Goal: Task Accomplishment & Management: Manage account settings

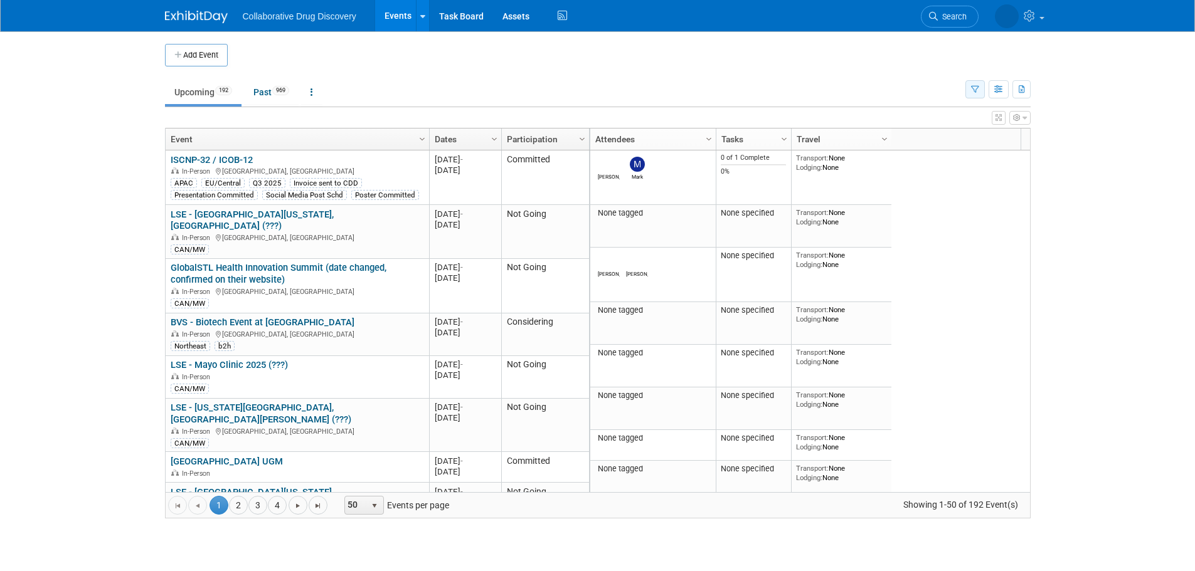
click at [975, 86] on icon "button" at bounding box center [975, 90] width 8 height 8
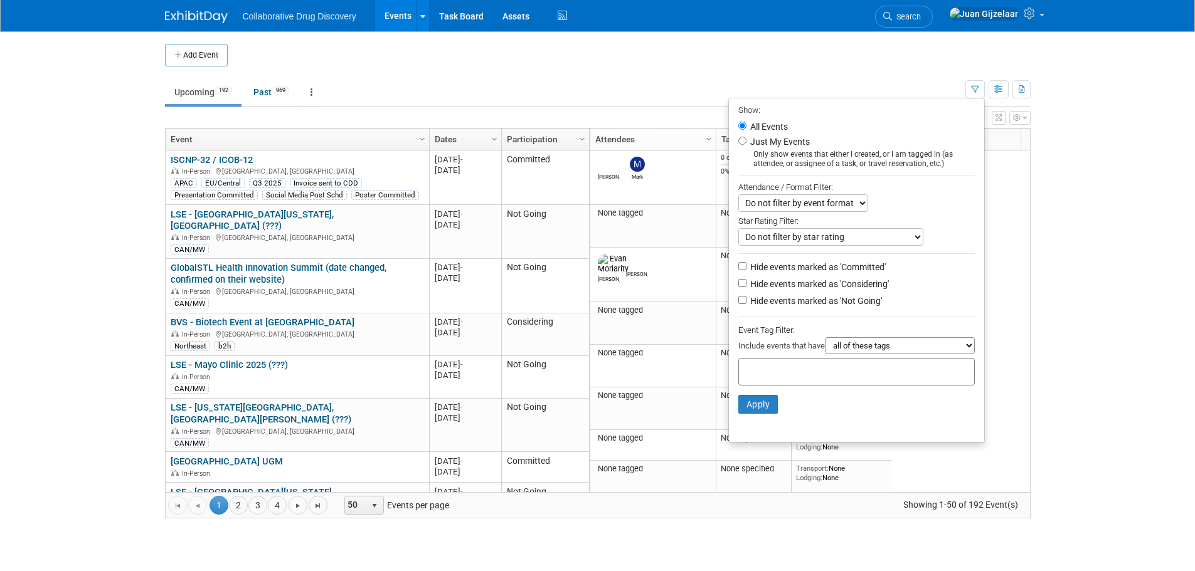
click at [759, 376] on input "text" at bounding box center [794, 370] width 100 height 13
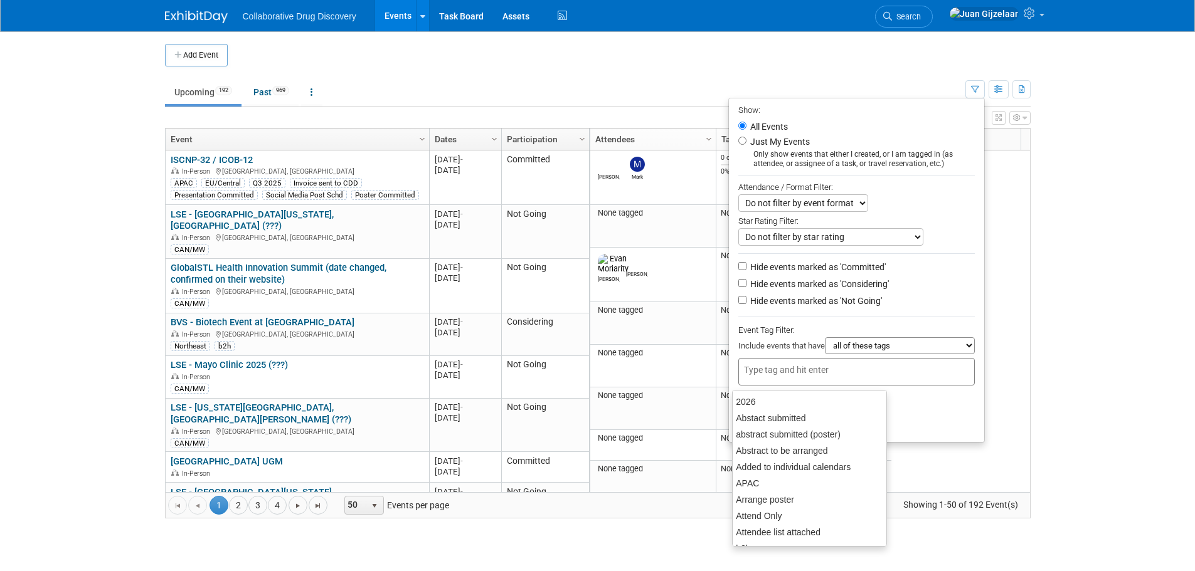
type input "v"
type input "ca"
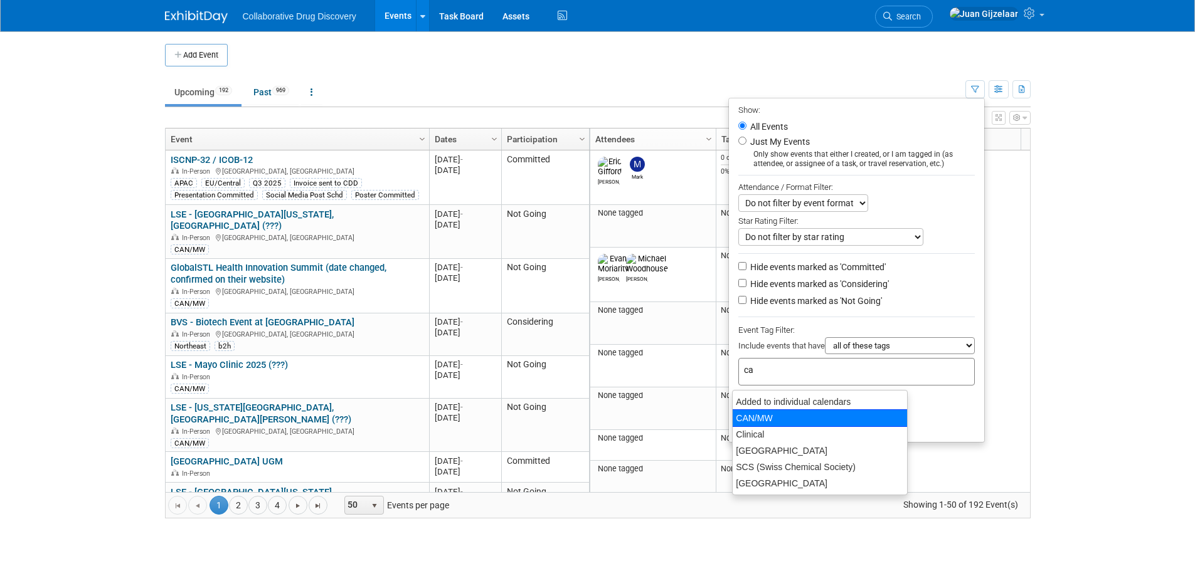
click at [753, 417] on div "CAN/MW" at bounding box center [820, 419] width 176 height 18
type input "CAN/MW"
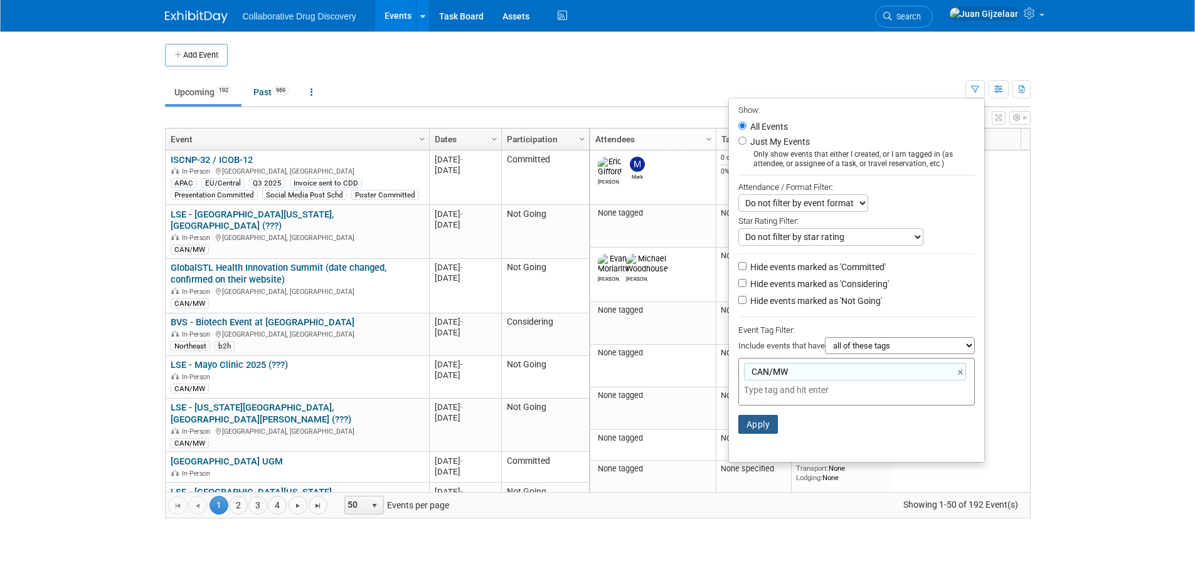
click at [761, 424] on button "Apply" at bounding box center [758, 424] width 40 height 19
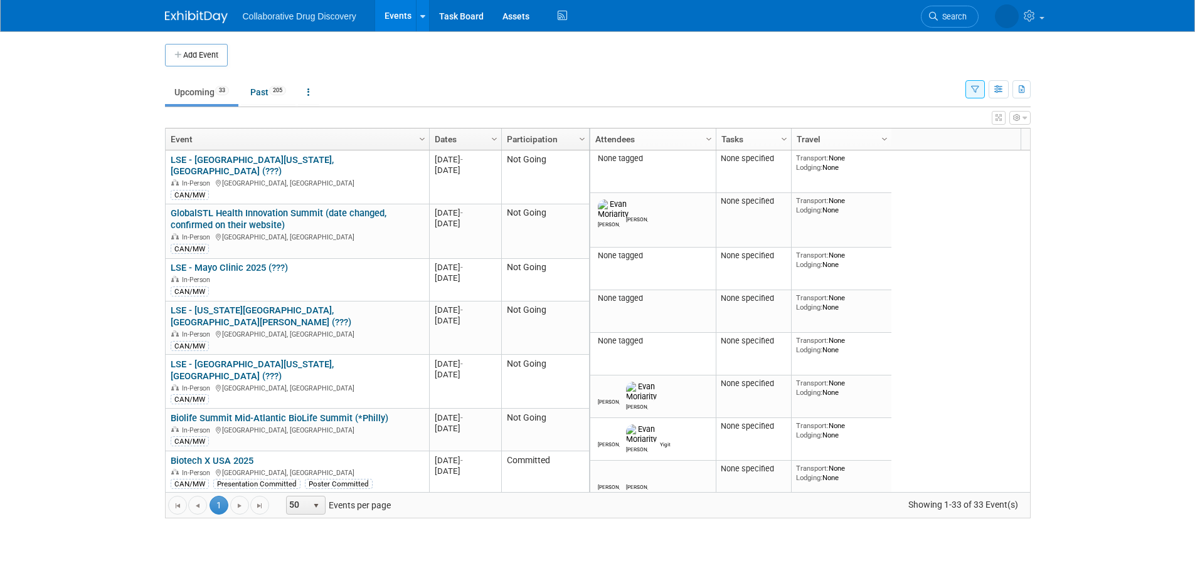
click at [971, 91] on icon "button" at bounding box center [975, 90] width 8 height 8
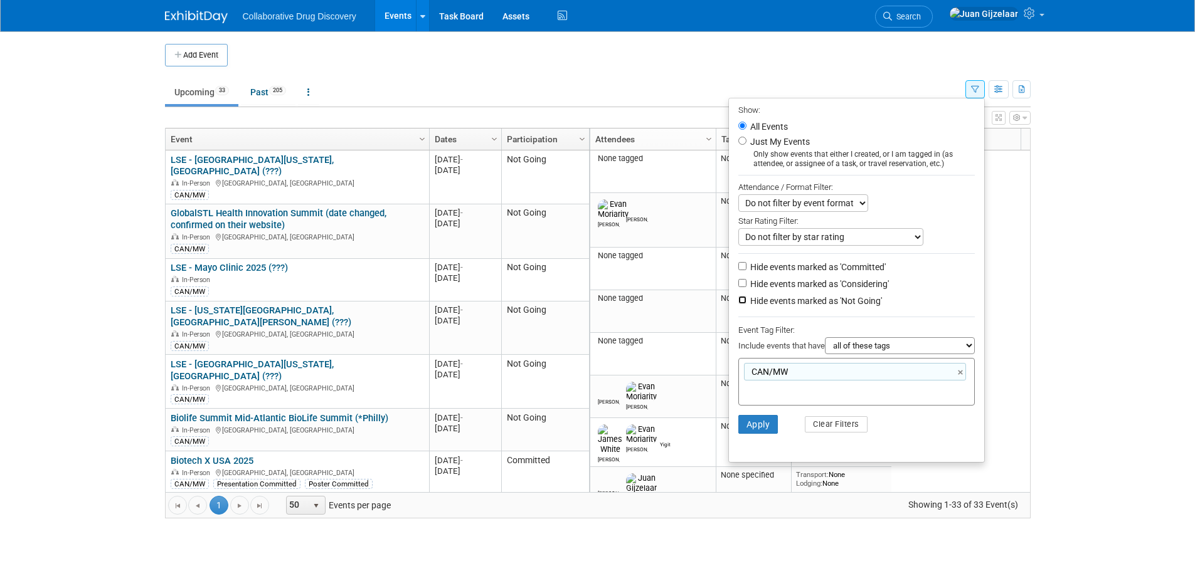
click at [738, 304] on input "Hide events marked as 'Not Going'" at bounding box center [742, 300] width 8 height 8
checkbox input "true"
click at [744, 425] on button "Apply" at bounding box center [758, 424] width 40 height 19
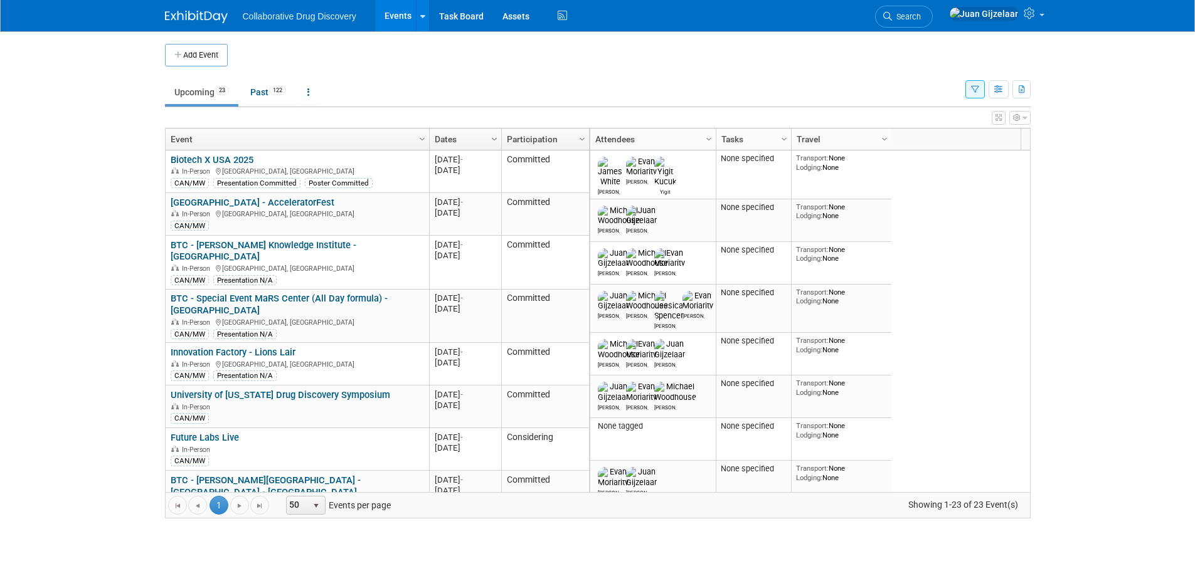
click at [1107, 499] on body "Collaborative Drug Discovery Events Add Event Bulk Upload Events Shareable Even…" at bounding box center [597, 285] width 1195 height 571
click at [1083, 503] on body "Collaborative Drug Discovery Events Add Event Bulk Upload Events Shareable Even…" at bounding box center [597, 285] width 1195 height 571
